Goal: Task Accomplishment & Management: Use online tool/utility

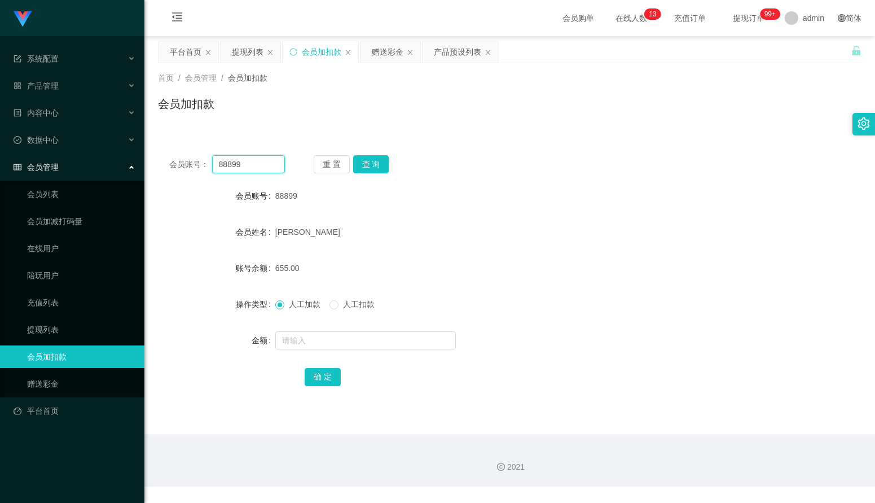
drag, startPoint x: 252, startPoint y: 162, endPoint x: 164, endPoint y: 155, distance: 88.9
click at [164, 155] on div "会员账号： 88899 重 置 查 询" at bounding box center [510, 164] width 704 height 18
click at [454, 55] on div "产品预设列表" at bounding box center [457, 51] width 47 height 21
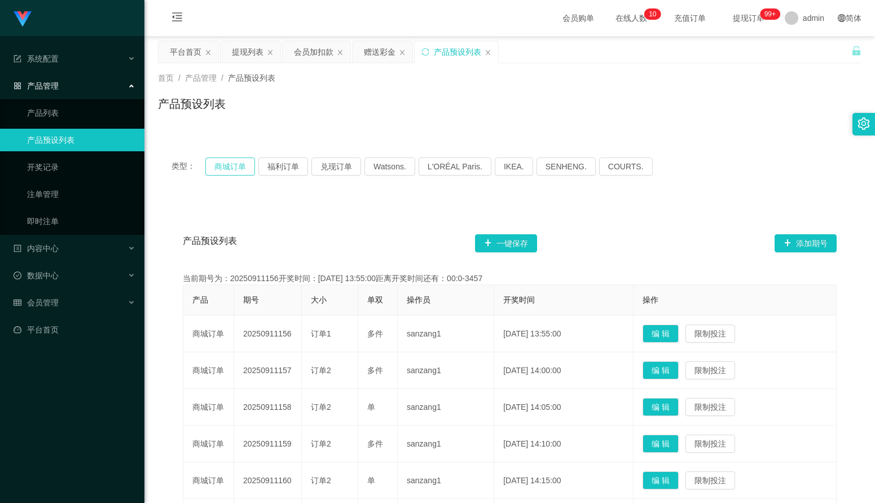
click at [239, 171] on button "商城订单" at bounding box center [230, 166] width 50 height 18
click at [328, 168] on button "兑现订单" at bounding box center [337, 166] width 50 height 18
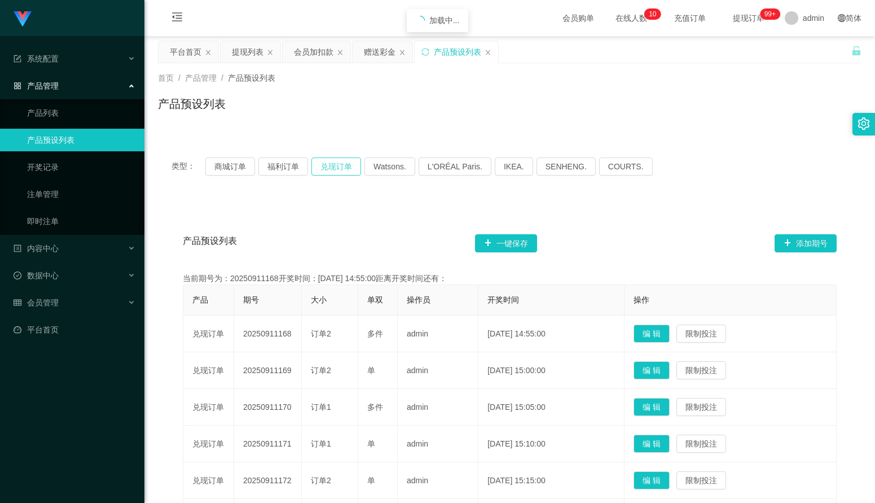
click at [328, 168] on button "兑现订单" at bounding box center [337, 166] width 50 height 18
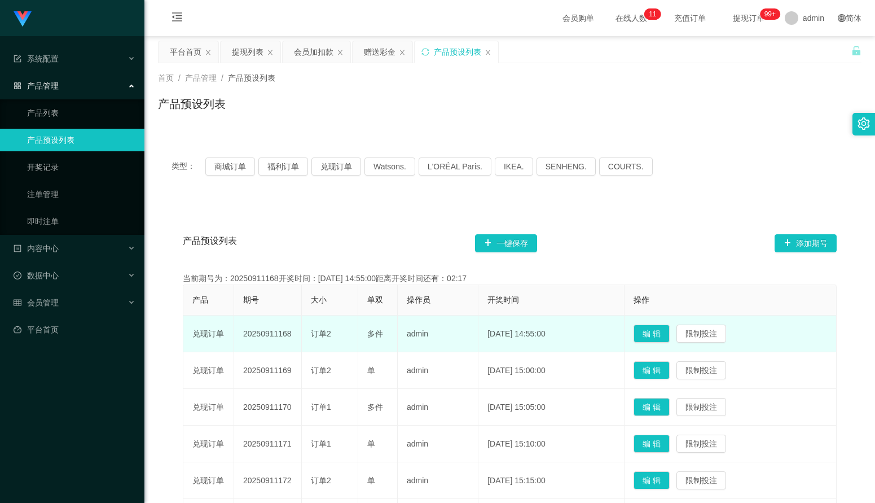
drag, startPoint x: 293, startPoint y: 335, endPoint x: 244, endPoint y: 332, distance: 49.2
click at [244, 332] on td "20250911168" at bounding box center [268, 333] width 68 height 37
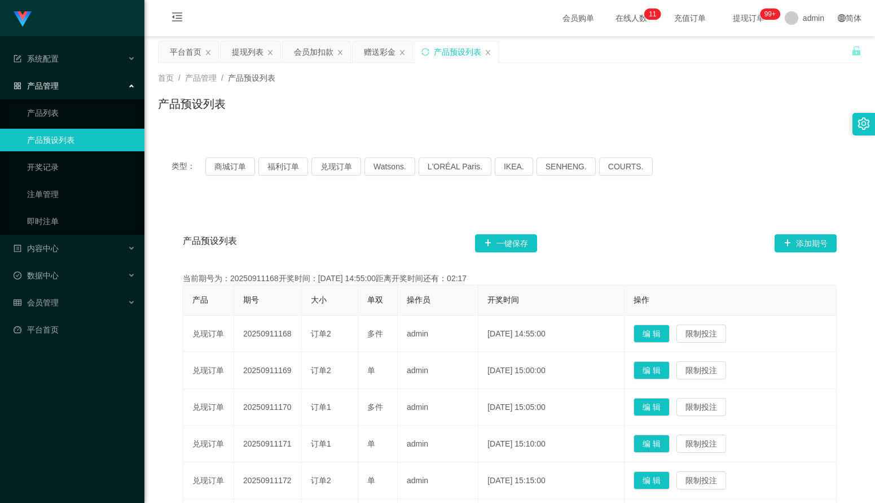
copy td "20250911168"
click at [376, 55] on div "赠送彩金" at bounding box center [380, 51] width 32 height 21
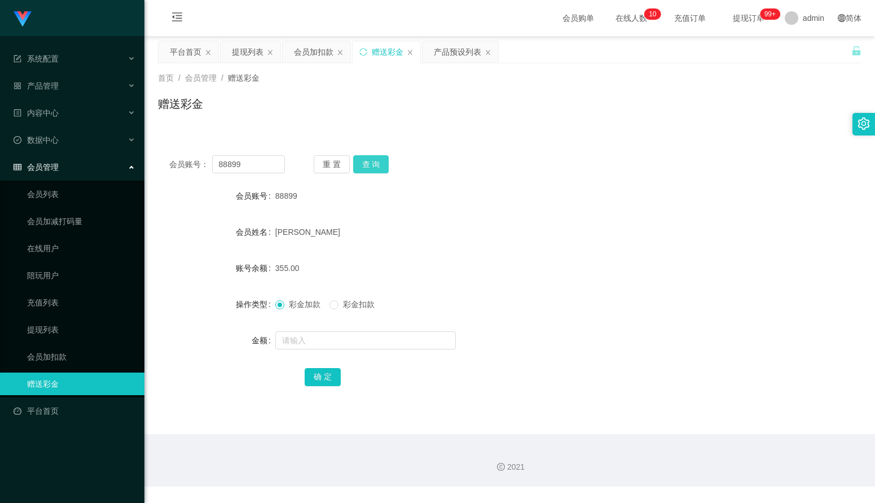
click at [356, 168] on button "查 询" at bounding box center [371, 164] width 36 height 18
